Goal: Use online tool/utility: Utilize a website feature to perform a specific function

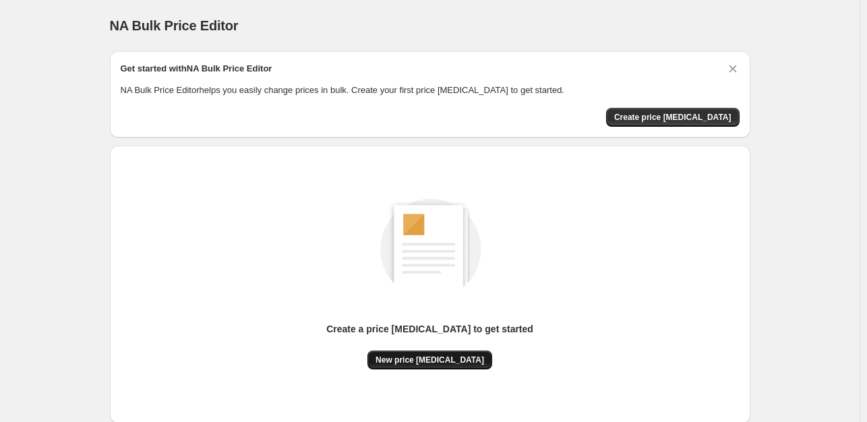
click at [458, 365] on button "New price [MEDICAL_DATA]" at bounding box center [429, 360] width 125 height 19
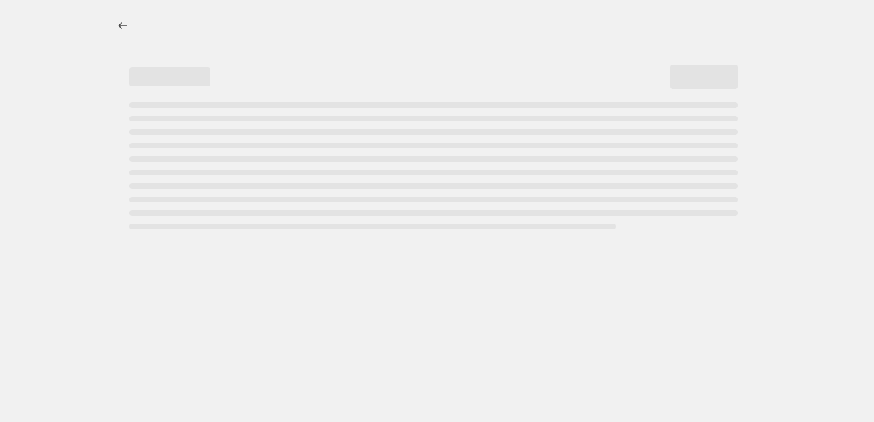
select select "percentage"
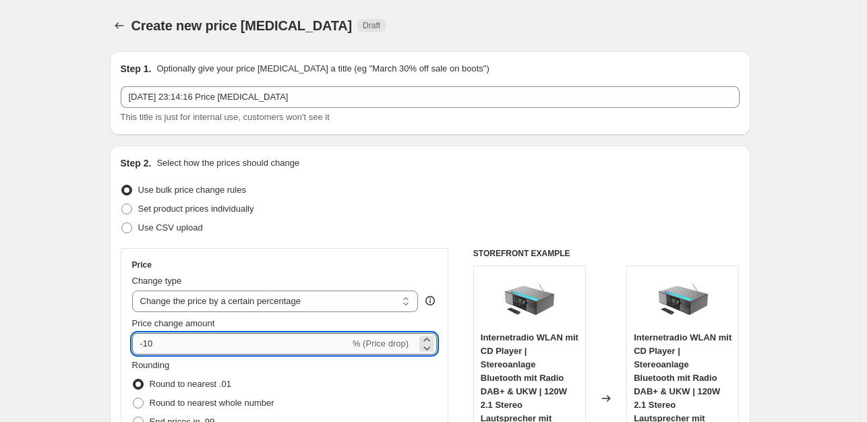
click at [189, 343] on input "-10" at bounding box center [241, 344] width 218 height 22
type input "-1"
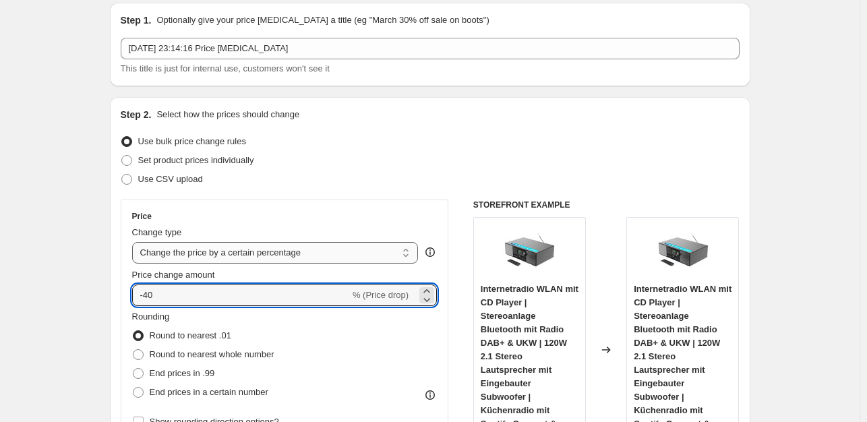
scroll to position [202, 0]
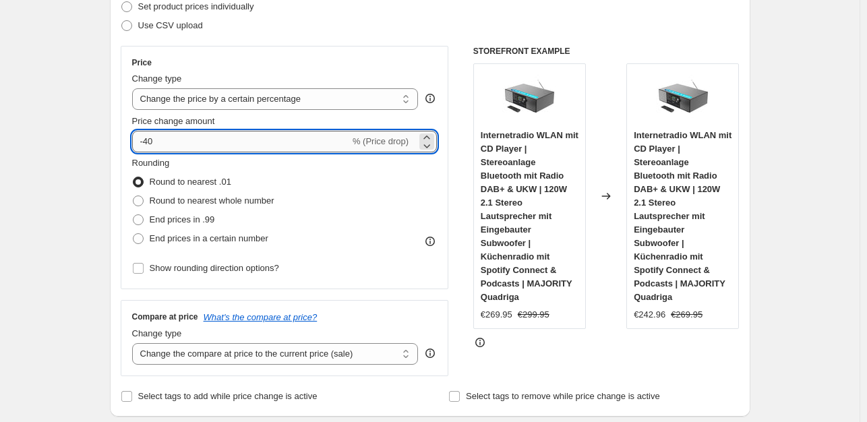
click at [171, 146] on input "-40" at bounding box center [241, 142] width 218 height 22
type input "-4"
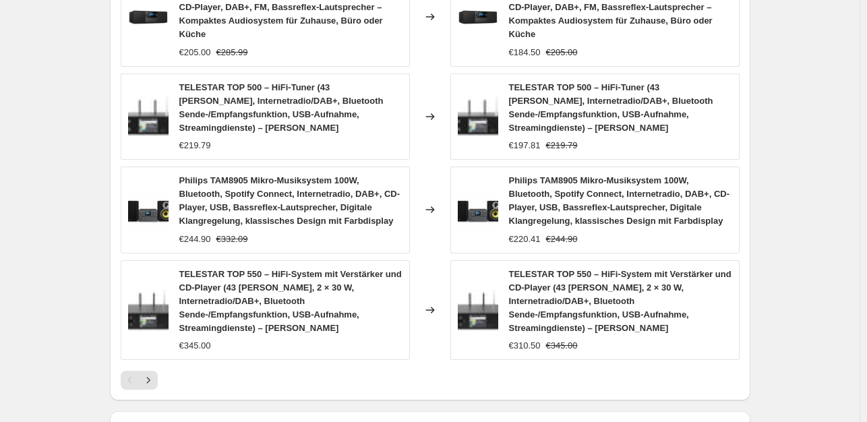
scroll to position [1108, 0]
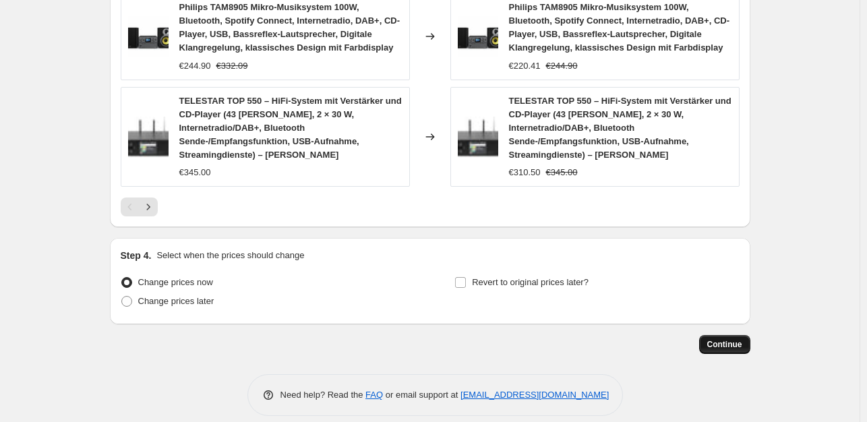
type input "-35"
click at [719, 339] on span "Continue" at bounding box center [724, 344] width 35 height 11
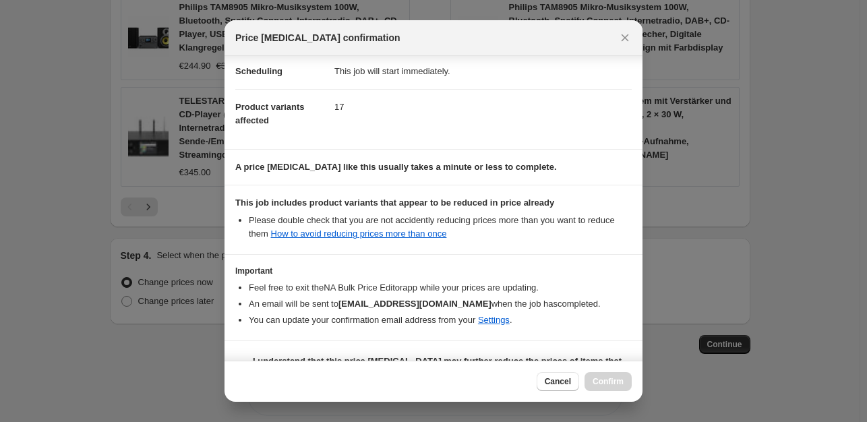
scroll to position [144, 0]
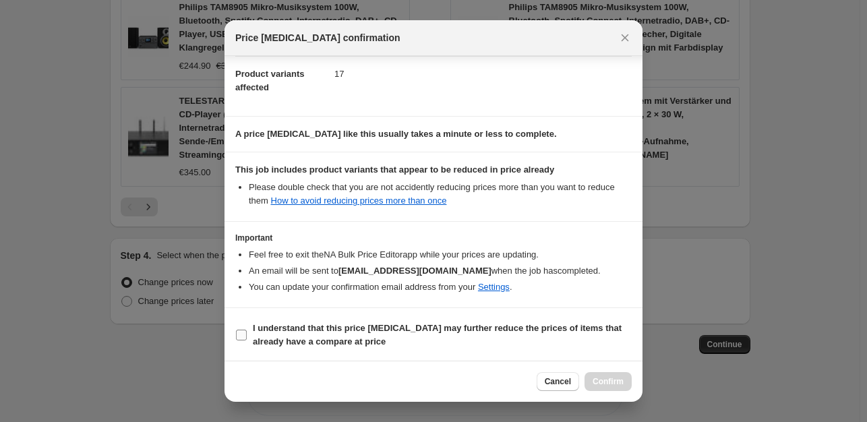
click at [241, 335] on input "I understand that this price [MEDICAL_DATA] may further reduce the prices of it…" at bounding box center [241, 335] width 11 height 11
checkbox input "true"
click at [609, 380] on span "Confirm" at bounding box center [608, 381] width 31 height 11
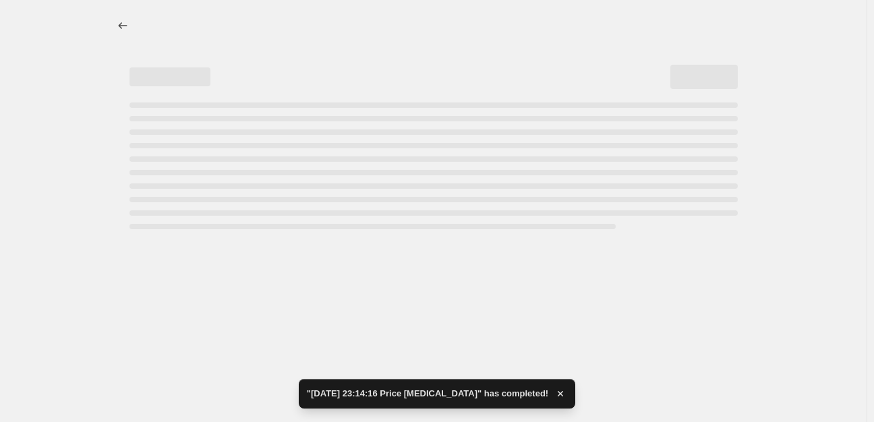
select select "percentage"
